Goal: Transaction & Acquisition: Register for event/course

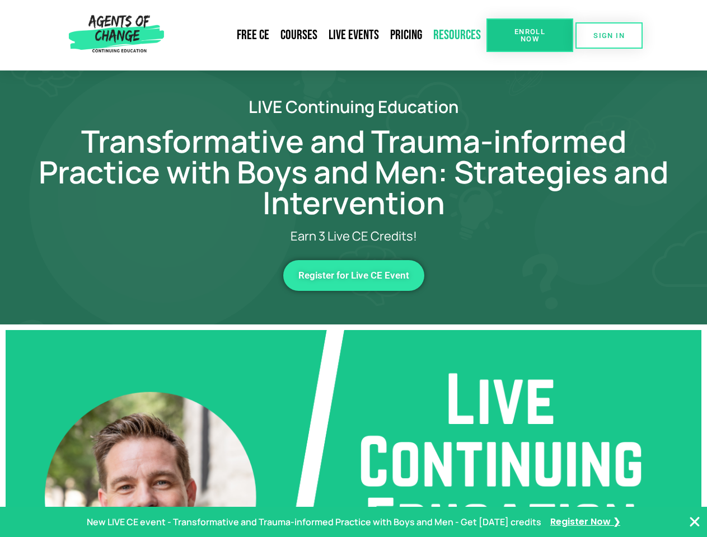
click at [457, 35] on link "Resources" at bounding box center [456, 35] width 59 height 26
click at [529, 35] on span "Enroll Now" at bounding box center [529, 35] width 51 height 15
click at [609, 35] on span "SIGN IN" at bounding box center [608, 35] width 31 height 7
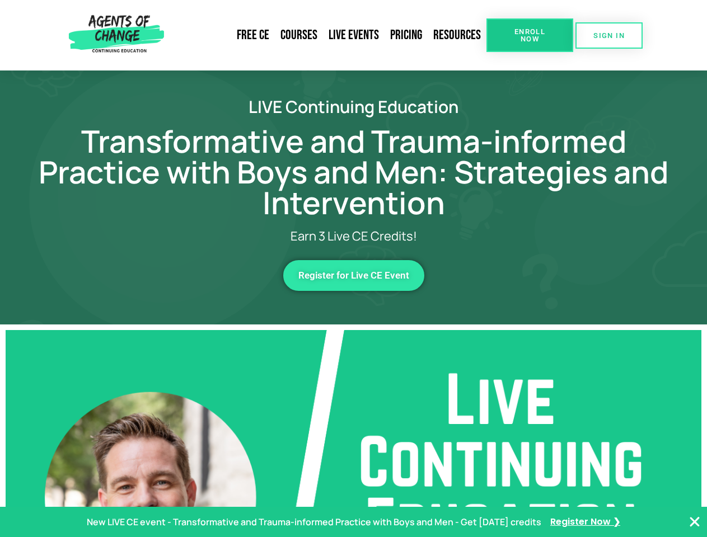
click at [354, 275] on span "Register for Live CE Event" at bounding box center [353, 276] width 111 height 10
click at [353, 522] on p "New LIVE CE event - Transformative and Trauma-informed Practice with Boys and M…" at bounding box center [314, 522] width 454 height 16
click at [694, 522] on icon "Close Banner" at bounding box center [694, 521] width 13 height 13
